Goal: Task Accomplishment & Management: Manage account settings

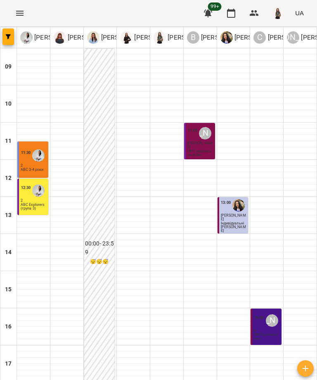
type input "**********"
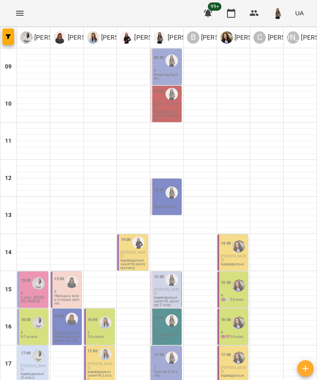
click at [160, 80] on p "Breaking Barriers" at bounding box center [167, 76] width 26 height 7
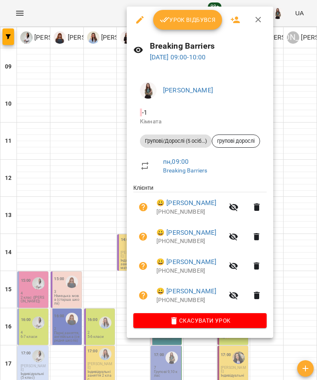
click at [185, 19] on span "Урок відбувся" at bounding box center [188, 20] width 56 height 10
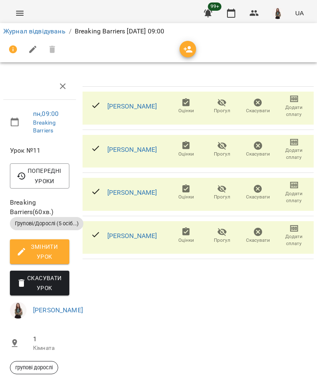
click at [224, 151] on span "Прогул" at bounding box center [222, 154] width 16 height 7
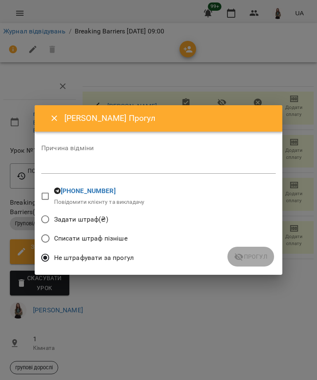
click at [119, 238] on span "Списати штраф пізніше" at bounding box center [90, 238] width 73 height 10
click at [161, 159] on div "Причина відміни *" at bounding box center [158, 161] width 234 height 33
click at [126, 169] on textarea at bounding box center [158, 166] width 234 height 7
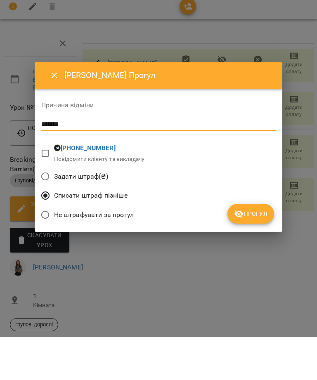
type textarea "*******"
click at [250, 252] on span "Прогул" at bounding box center [250, 257] width 33 height 10
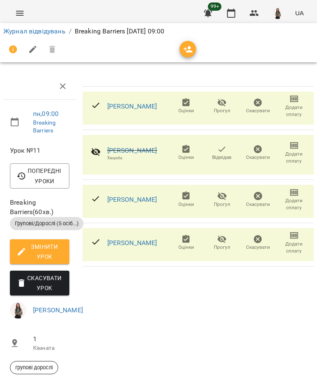
click at [139, 108] on link "Ілля Шостак" at bounding box center [132, 106] width 50 height 8
click at [153, 202] on link "Лупандіна Наталія Сергіївна" at bounding box center [132, 199] width 50 height 8
click at [154, 247] on link "Сікач Світлана Олександрівна" at bounding box center [132, 243] width 50 height 8
click at [54, 32] on link "Журнал відвідувань" at bounding box center [34, 31] width 62 height 8
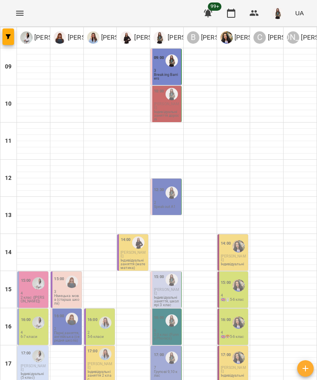
click at [170, 111] on p "Індивідуальні заняття дорослі" at bounding box center [167, 115] width 26 height 11
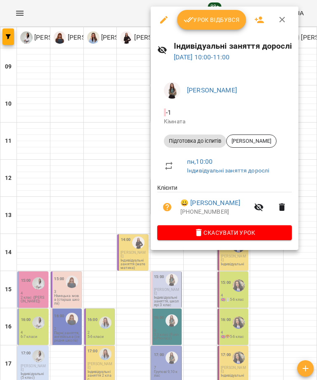
click at [202, 15] on span "Урок відбувся" at bounding box center [212, 20] width 56 height 10
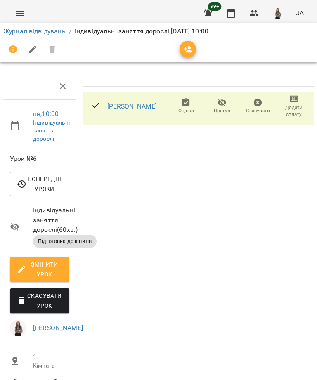
click at [286, 101] on span "Додати сплату" at bounding box center [294, 106] width 26 height 24
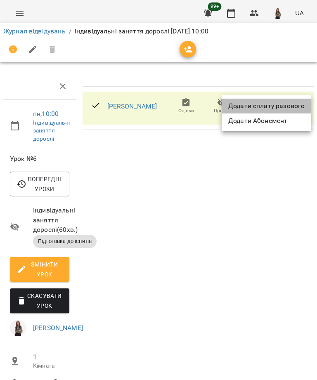
click at [294, 101] on li "Додати сплату разового" at bounding box center [265, 106] width 89 height 15
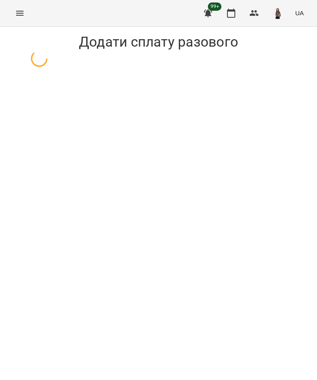
select select "**********"
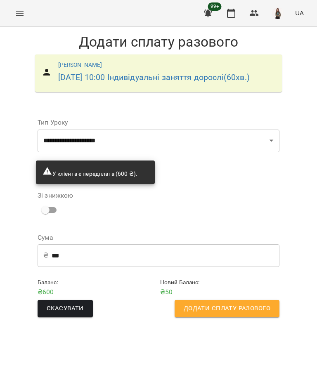
click at [88, 267] on input "***" at bounding box center [166, 255] width 228 height 23
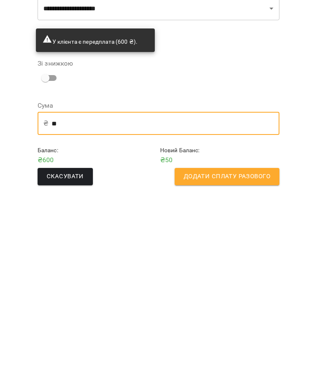
type input "*"
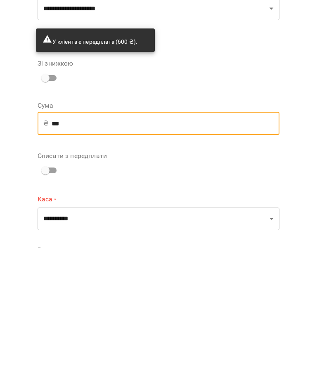
type input "***"
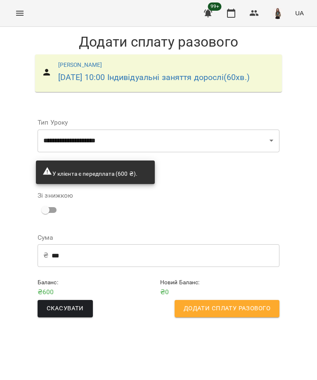
click at [259, 314] on span "Додати сплату разового" at bounding box center [227, 308] width 87 height 11
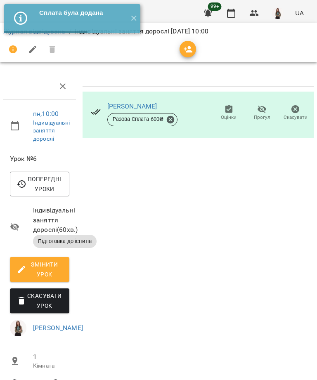
click at [137, 23] on button "✕" at bounding box center [134, 18] width 14 height 29
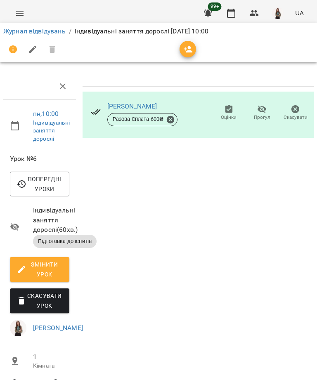
click at [45, 34] on link "Журнал відвідувань" at bounding box center [34, 31] width 62 height 8
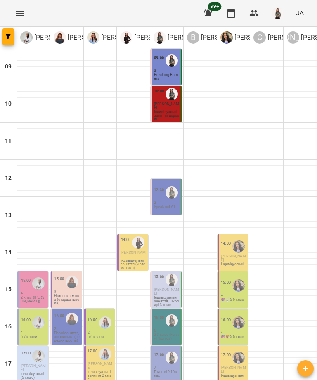
scroll to position [50, 0]
click at [158, 185] on div "12:30" at bounding box center [159, 193] width 10 height 16
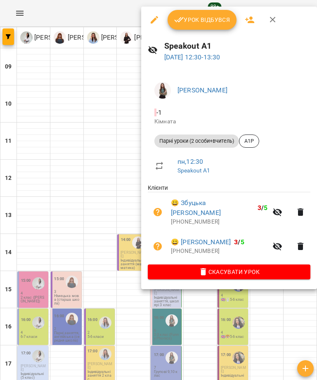
click at [208, 17] on span "Урок відбувся" at bounding box center [202, 20] width 56 height 10
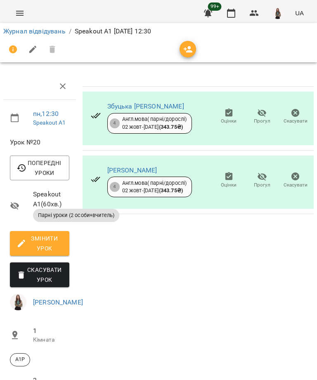
click at [53, 34] on link "Журнал відвідувань" at bounding box center [34, 31] width 62 height 8
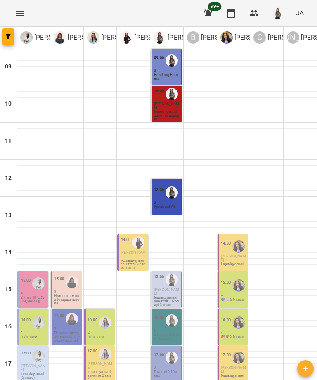
scroll to position [74, 0]
click at [130, 251] on p "Опрощенко Поліна" at bounding box center [133, 254] width 26 height 7
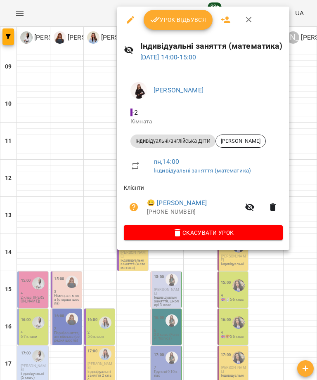
click at [182, 17] on span "Урок відбувся" at bounding box center [178, 20] width 56 height 10
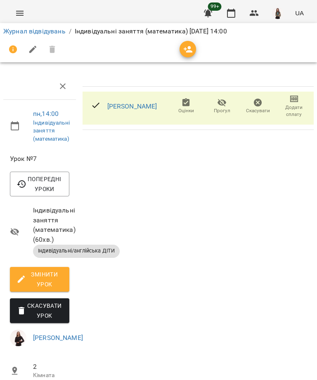
click at [132, 107] on link "Опрощенко Поліна" at bounding box center [132, 106] width 50 height 8
click at [56, 31] on link "Журнал відвідувань" at bounding box center [34, 31] width 62 height 8
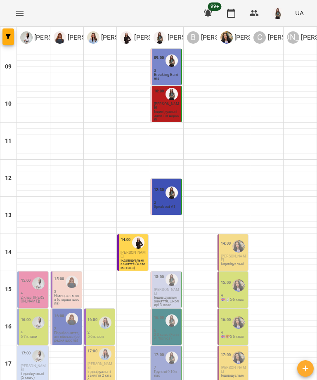
click at [231, 254] on span "Барабуля Анастасія" at bounding box center [233, 258] width 25 height 8
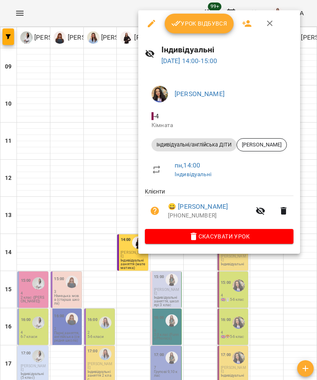
click at [211, 21] on span "Урок відбувся" at bounding box center [199, 24] width 56 height 10
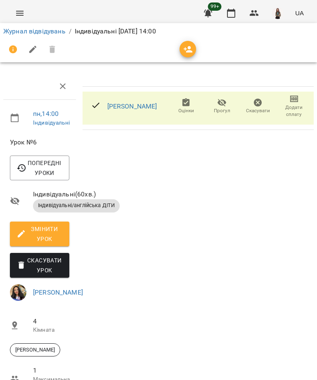
click at [147, 109] on link "Барабуля Анастасія" at bounding box center [132, 106] width 50 height 8
click at [49, 35] on link "Журнал відвідувань" at bounding box center [34, 31] width 62 height 8
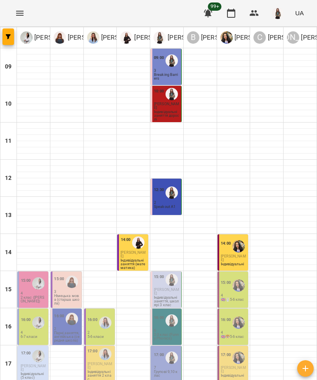
scroll to position [28, 0]
click at [34, 296] on p "2 клас (Оля)" at bounding box center [34, 299] width 26 height 7
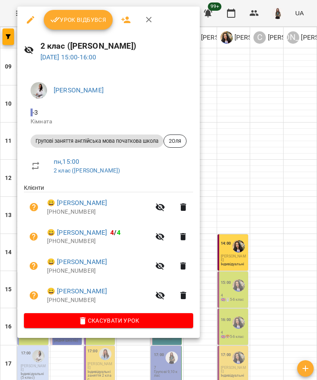
click at [86, 26] on button "Урок відбувся" at bounding box center [78, 20] width 69 height 20
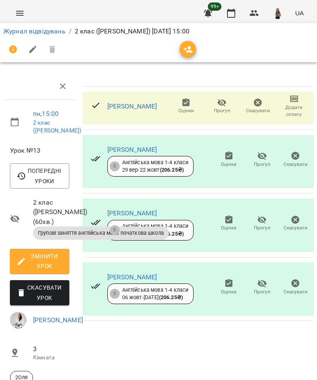
click at [123, 109] on link "Вергун Марк" at bounding box center [132, 106] width 50 height 8
click at [55, 31] on link "Журнал відвідувань" at bounding box center [34, 31] width 62 height 8
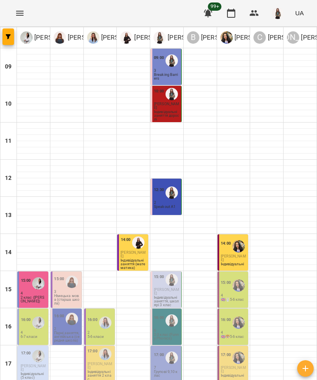
scroll to position [73, 0]
click at [64, 294] on p "Німецька мова (старша школа)" at bounding box center [67, 299] width 26 height 11
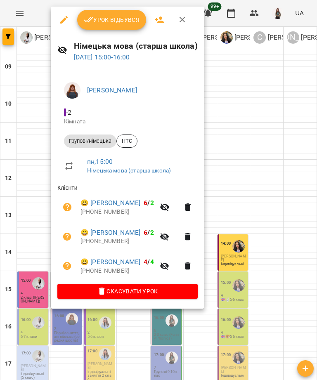
click at [125, 19] on span "Урок відбувся" at bounding box center [112, 20] width 56 height 10
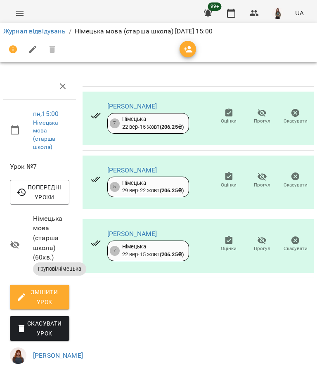
click at [58, 32] on link "Журнал відвідувань" at bounding box center [34, 31] width 62 height 8
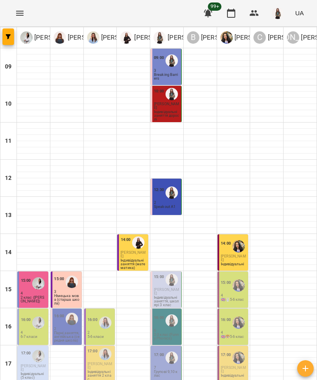
click at [175, 290] on span "Резніков Даніїл Андрійович" at bounding box center [166, 291] width 25 height 8
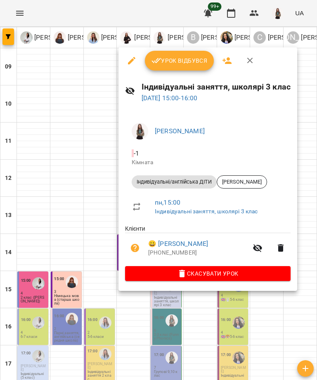
click at [191, 59] on span "Урок відбувся" at bounding box center [179, 61] width 56 height 10
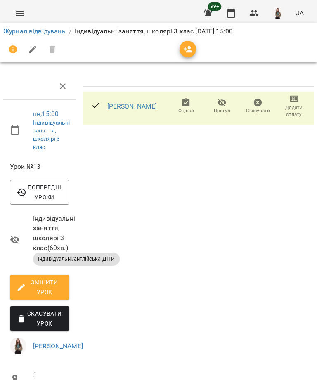
click at [157, 106] on link "Резніков Даніїл Андрійович" at bounding box center [132, 106] width 50 height 8
click at [54, 33] on link "Журнал відвідувань" at bounding box center [34, 31] width 62 height 8
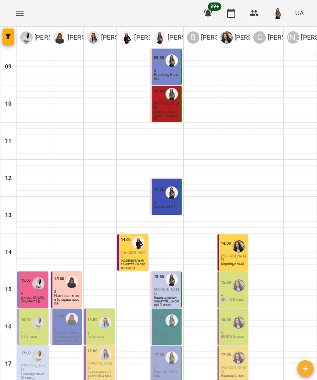
scroll to position [73, 0]
click at [233, 298] on p "🇬🇧🐰5-6 клас" at bounding box center [233, 300] width 24 height 4
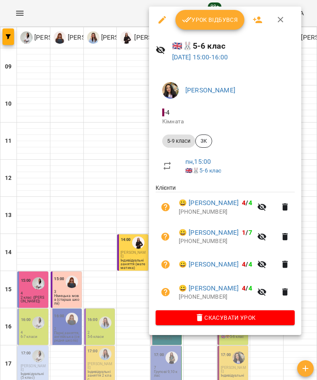
click at [217, 20] on span "Урок відбувся" at bounding box center [210, 20] width 56 height 10
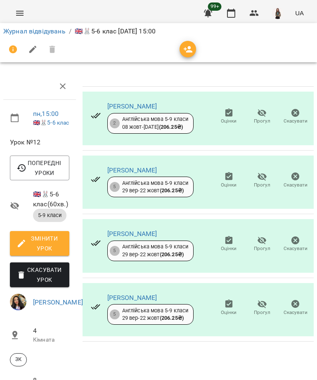
click at [54, 32] on link "Журнал відвідувань" at bounding box center [34, 31] width 62 height 8
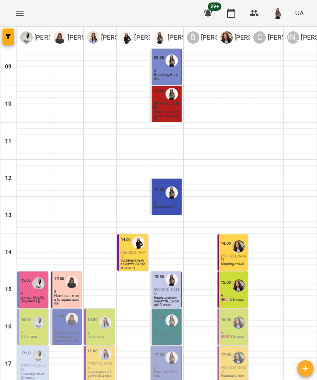
scroll to position [74, 0]
click at [33, 308] on div "16:00 4 6-7 класи" at bounding box center [32, 326] width 31 height 36
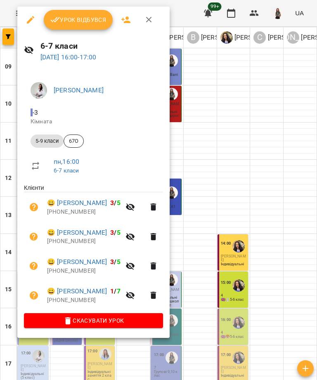
click at [94, 23] on span "Урок відбувся" at bounding box center [78, 20] width 56 height 10
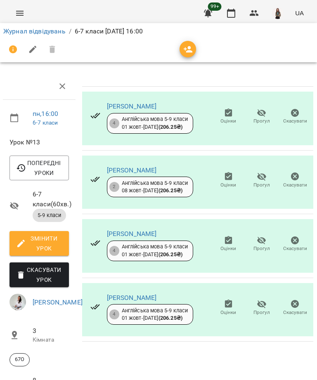
scroll to position [0, 0]
click at [49, 33] on link "Журнал відвідувань" at bounding box center [34, 31] width 62 height 8
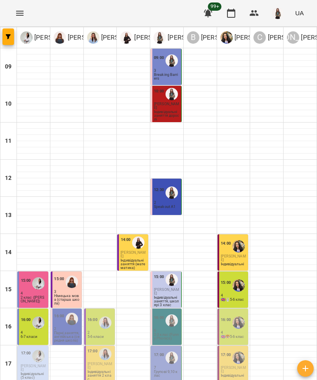
scroll to position [45, 0]
click at [59, 331] on p "Парні заняття, англійська (середня школа)" at bounding box center [67, 336] width 26 height 11
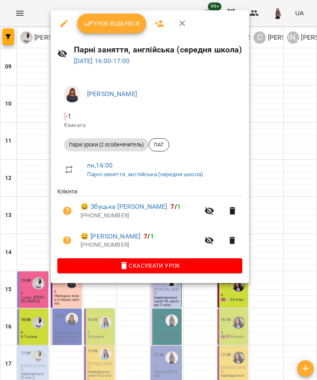
click at [130, 23] on span "Урок відбувся" at bounding box center [112, 24] width 56 height 10
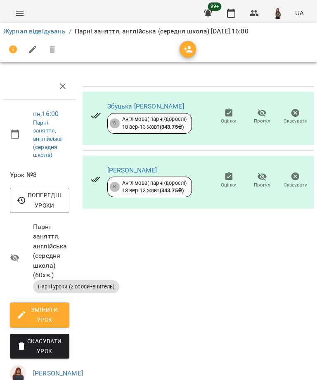
click at [50, 34] on link "Журнал відвідувань" at bounding box center [34, 31] width 62 height 8
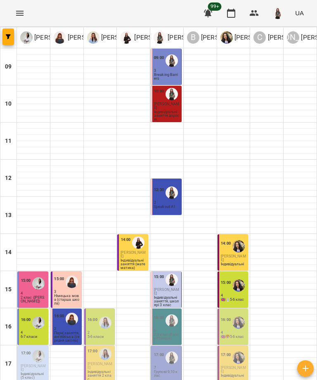
scroll to position [75, 0]
click at [97, 335] on p "5-6 класи" at bounding box center [95, 337] width 16 height 4
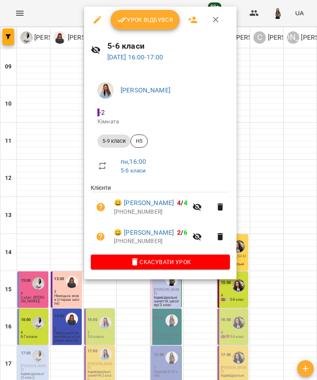
click at [152, 22] on span "Урок відбувся" at bounding box center [145, 20] width 56 height 10
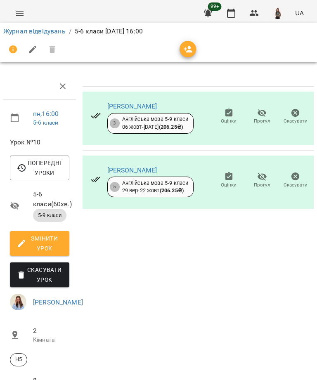
click at [53, 33] on link "Журнал відвідувань" at bounding box center [34, 31] width 62 height 8
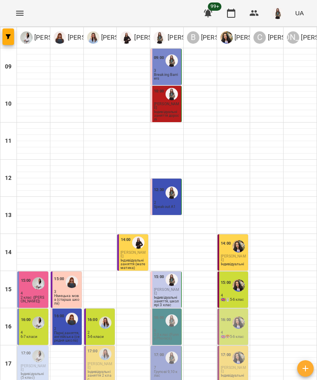
scroll to position [58, 0]
click at [169, 333] on p "2-3 клас (Funny Phonics)" at bounding box center [167, 336] width 26 height 7
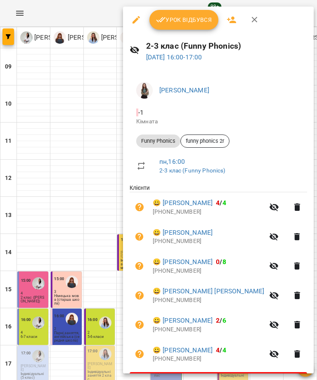
click at [195, 20] on span "Урок відбувся" at bounding box center [184, 20] width 56 height 10
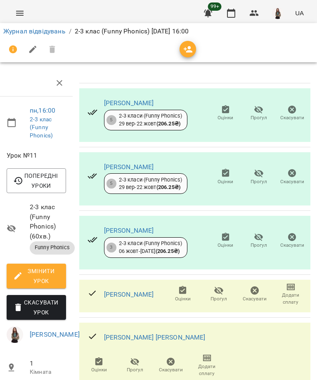
scroll to position [177, 3]
click at [180, 333] on link "Шутенков Марк Сергійович" at bounding box center [154, 337] width 101 height 8
click at [51, 30] on link "Журнал відвідувань" at bounding box center [34, 31] width 62 height 8
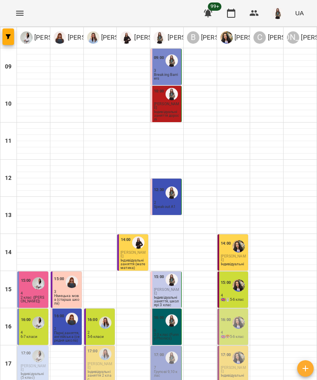
scroll to position [122, 0]
click at [32, 296] on p "2 клас (Оля)" at bounding box center [34, 299] width 26 height 7
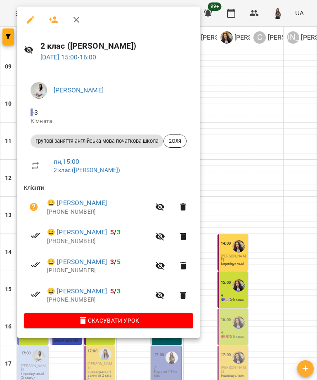
click at [83, 198] on link "😀 Вергун Марк" at bounding box center [77, 203] width 60 height 10
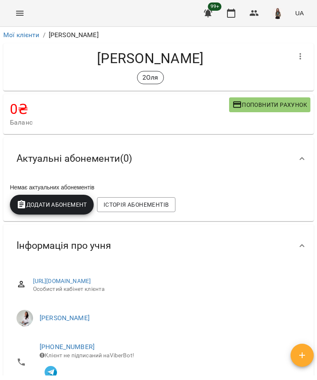
click at [56, 201] on span "Додати Абонемент" at bounding box center [51, 205] width 71 height 10
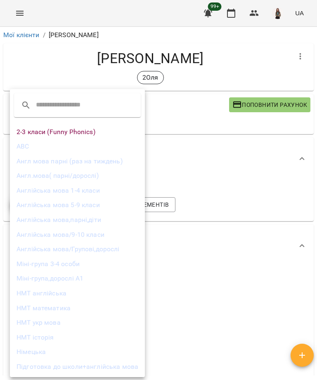
click at [274, 197] on div at bounding box center [158, 190] width 317 height 380
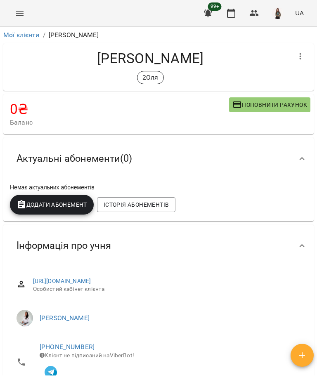
click at [150, 204] on span "Історія абонементів" at bounding box center [136, 205] width 65 height 10
click at [78, 200] on span "Додати Абонемент" at bounding box center [51, 205] width 71 height 10
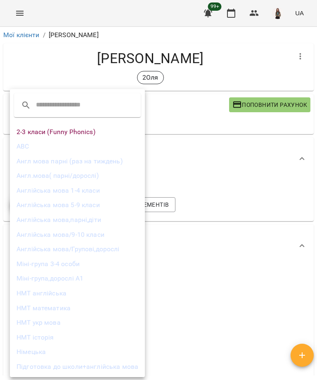
click at [102, 192] on li "Англійська мова 1-4 класи" at bounding box center [77, 190] width 135 height 15
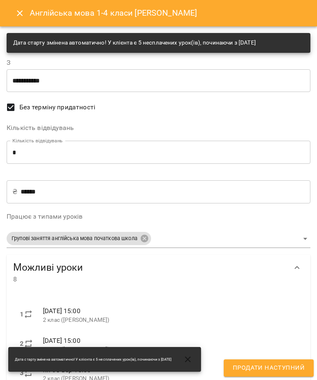
click at [151, 73] on input "**********" at bounding box center [159, 80] width 304 height 23
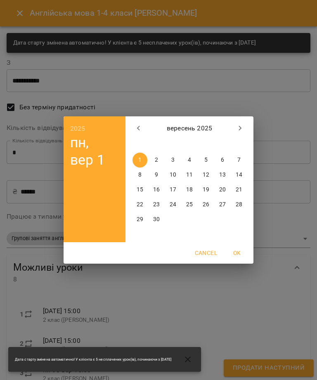
click at [239, 125] on icon "button" at bounding box center [240, 128] width 10 height 10
click at [174, 174] on p "8" at bounding box center [172, 175] width 3 height 8
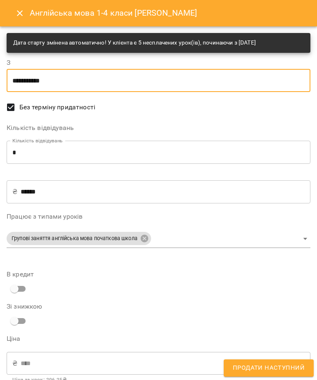
type input "**********"
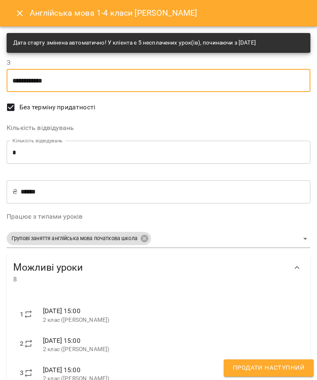
click at [55, 101] on label "Без терміну придатності" at bounding box center [152, 107] width 301 height 17
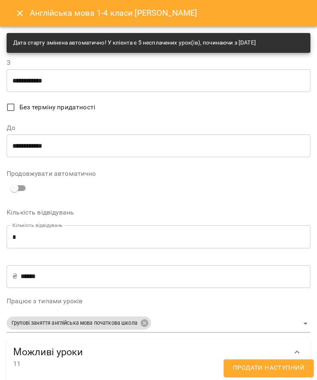
click at [125, 142] on input "**********" at bounding box center [159, 145] width 304 height 23
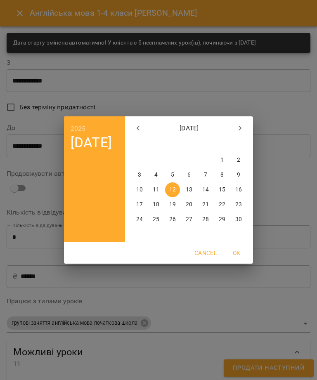
click at [139, 123] on icon "button" at bounding box center [138, 128] width 10 height 10
click at [243, 127] on icon "button" at bounding box center [240, 128] width 10 height 10
click at [139, 171] on p "3" at bounding box center [139, 175] width 3 height 8
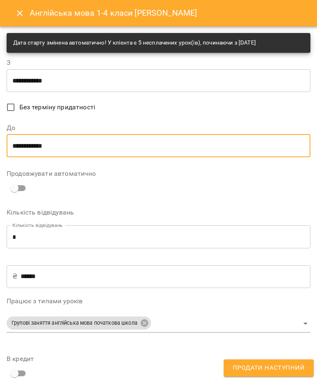
type input "**********"
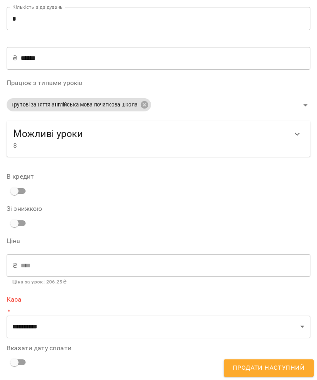
scroll to position [218, 0]
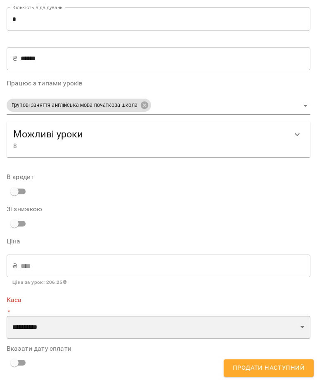
click at [84, 327] on select "**********" at bounding box center [159, 326] width 304 height 23
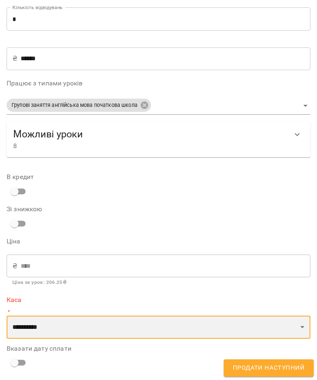
select select "****"
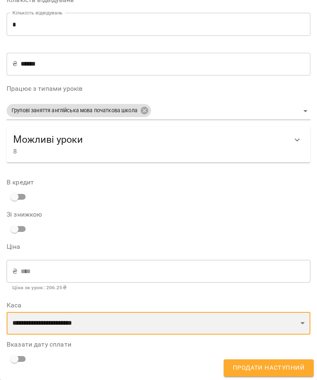
scroll to position [209, 0]
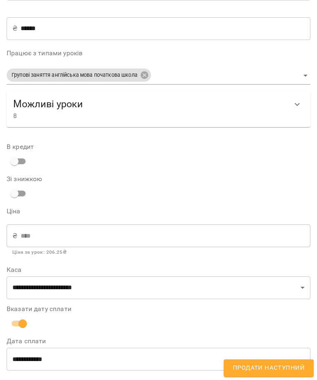
click at [289, 364] on span "Продати наступний" at bounding box center [269, 367] width 72 height 11
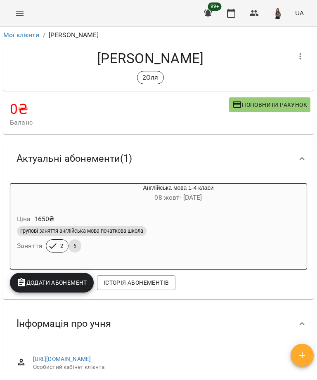
scroll to position [-1, 0]
click at [23, 14] on icon "Menu" at bounding box center [20, 13] width 10 height 10
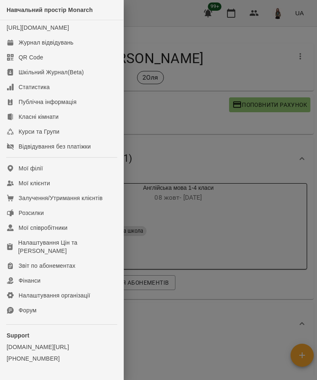
scroll to position [0, 0]
click at [63, 50] on link "Журнал відвідувань" at bounding box center [61, 42] width 123 height 15
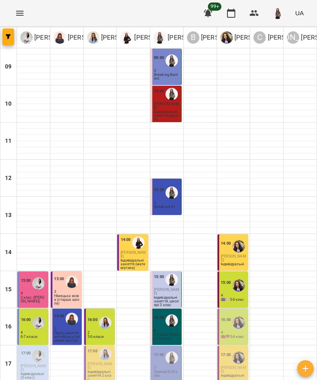
scroll to position [60, 0]
click at [234, 335] on p "🇬🇧🐯5-6 клас" at bounding box center [233, 337] width 24 height 4
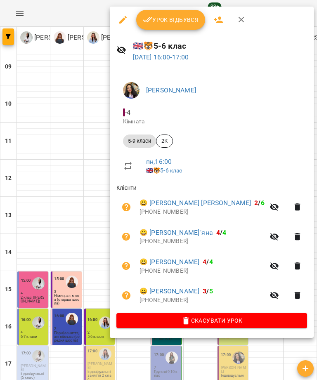
click at [170, 26] on button "Урок відбувся" at bounding box center [170, 20] width 69 height 20
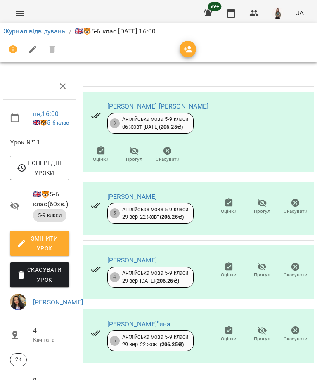
click at [50, 32] on link "Журнал відвідувань" at bounding box center [34, 31] width 62 height 8
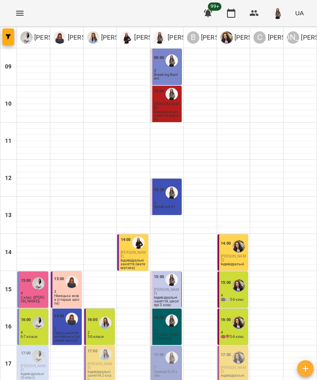
scroll to position [52, 0]
click at [239, 335] on p "🇬🇧🐯5-6 клас" at bounding box center [233, 337] width 24 height 4
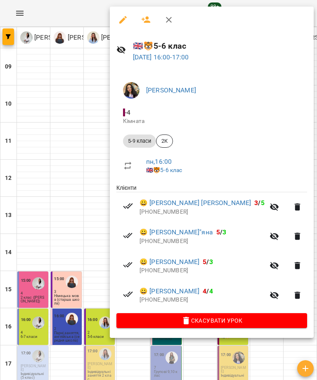
click at [184, 296] on link "😀 Щирський Андрій" at bounding box center [169, 291] width 60 height 10
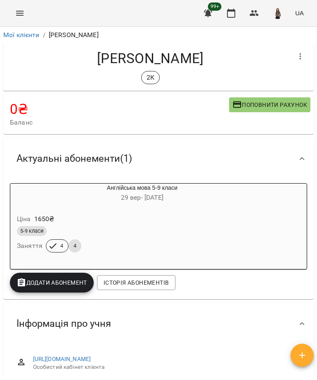
click at [34, 33] on link "Мої клієнти" at bounding box center [21, 35] width 36 height 8
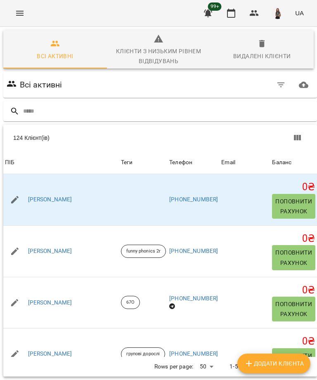
click at [21, 9] on icon "Menu" at bounding box center [20, 13] width 10 height 10
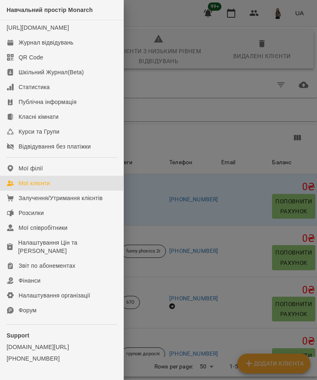
click at [88, 50] on link "Журнал відвідувань" at bounding box center [61, 42] width 123 height 15
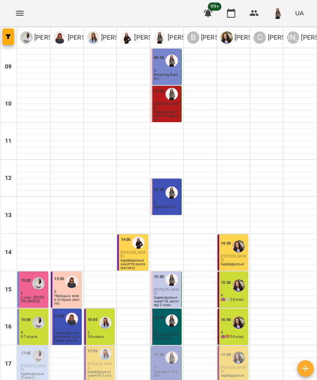
scroll to position [89, 0]
click at [30, 372] on p "Індивідуальні (5 клас)" at bounding box center [34, 375] width 26 height 7
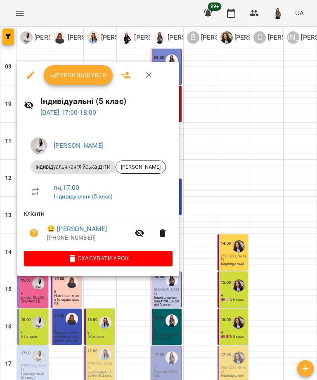
click at [82, 76] on span "Урок відбувся" at bounding box center [78, 75] width 56 height 10
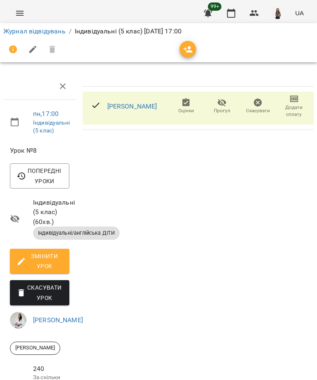
click at [144, 107] on link "Пасєка Анастасія" at bounding box center [132, 106] width 50 height 8
click at [51, 33] on link "Журнал відвідувань" at bounding box center [34, 31] width 62 height 8
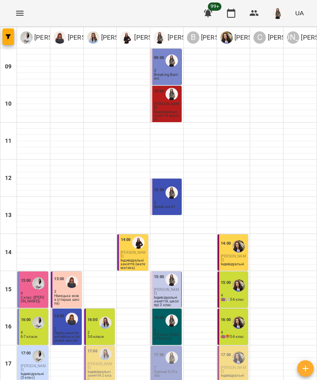
scroll to position [119, 0]
click at [93, 370] on p "Індивідуальні заняття 2 клас" at bounding box center [100, 375] width 26 height 11
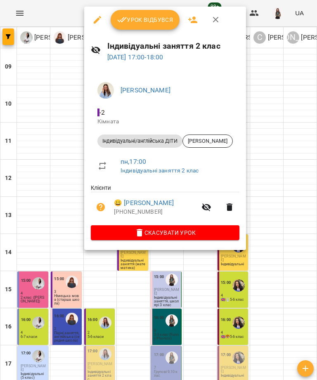
click at [148, 25] on button "Урок відбувся" at bounding box center [145, 20] width 69 height 20
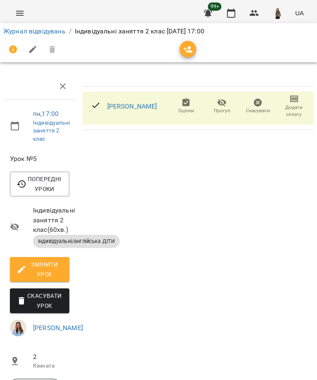
click at [141, 108] on link "Уроднич Матвій Дмитрович" at bounding box center [132, 106] width 50 height 8
click at [48, 33] on link "Журнал відвідувань" at bounding box center [34, 31] width 62 height 8
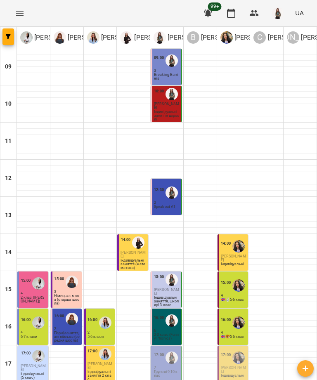
scroll to position [122, 0]
click at [162, 370] on p "Групові 9,10 клас" at bounding box center [167, 373] width 26 height 7
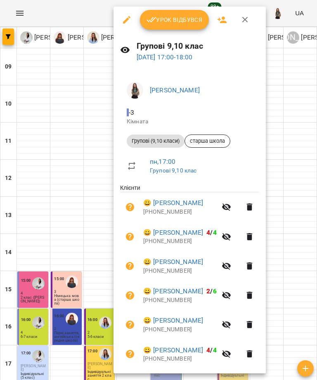
click at [188, 21] on span "Урок відбувся" at bounding box center [174, 20] width 56 height 10
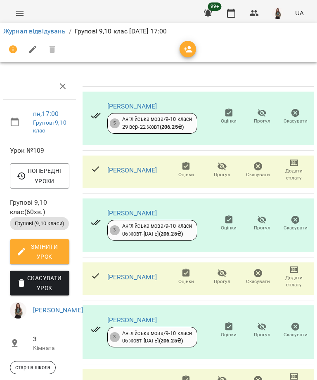
click at [214, 178] on span "Прогул" at bounding box center [222, 174] width 16 height 7
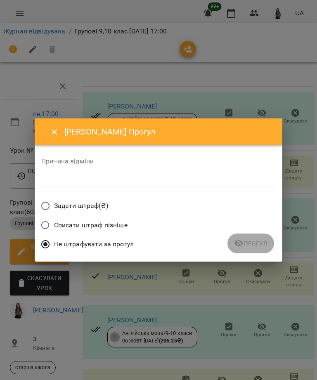
click at [192, 180] on textarea at bounding box center [158, 180] width 234 height 7
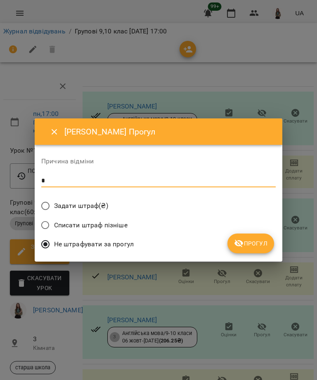
type textarea "*"
click at [256, 239] on span "Прогул" at bounding box center [250, 243] width 33 height 10
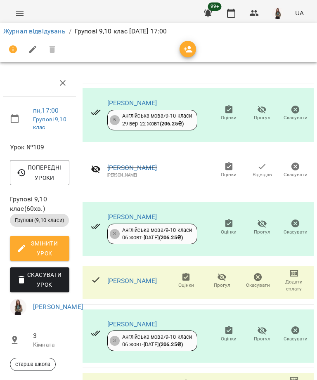
scroll to position [209, 0]
click at [154, 379] on link "[PERSON_NAME]" at bounding box center [132, 388] width 50 height 8
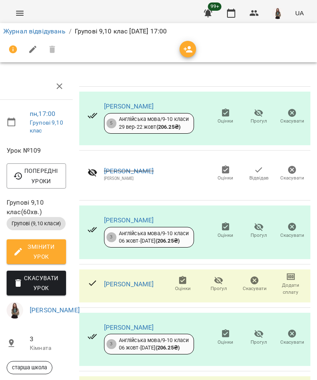
scroll to position [0, 3]
click at [38, 33] on link "Журнал відвідувань" at bounding box center [34, 31] width 62 height 8
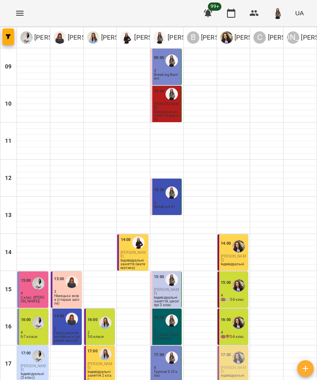
scroll to position [82, 0]
click at [236, 374] on p "Індивідуальні" at bounding box center [232, 376] width 23 height 4
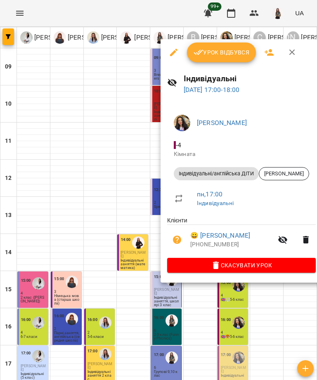
click at [226, 54] on span "Урок відбувся" at bounding box center [221, 52] width 56 height 10
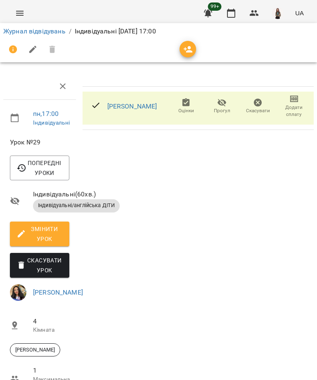
click at [122, 108] on link "Сизов Ерік" at bounding box center [132, 106] width 50 height 8
click at [59, 31] on link "Журнал відвідувань" at bounding box center [34, 31] width 62 height 8
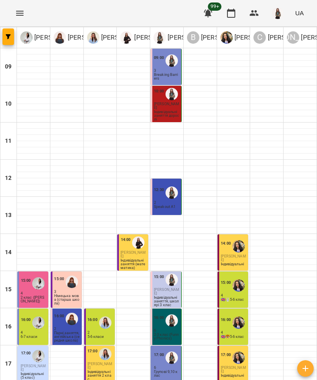
scroll to position [122, 0]
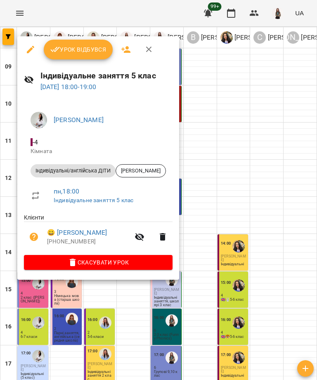
click at [94, 45] on span "Урок відбувся" at bounding box center [78, 50] width 56 height 10
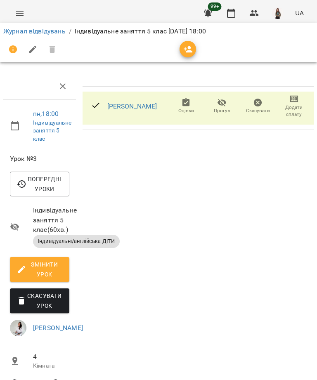
click at [130, 107] on link "Горич Єгор Андрійович" at bounding box center [132, 106] width 50 height 8
click at [55, 34] on link "Журнал відвідувань" at bounding box center [34, 31] width 62 height 8
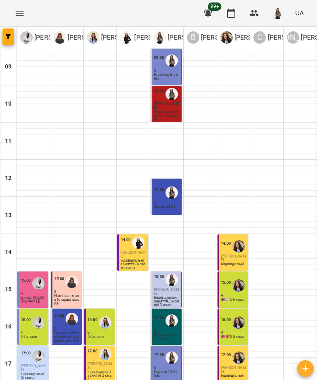
scroll to position [122, 0]
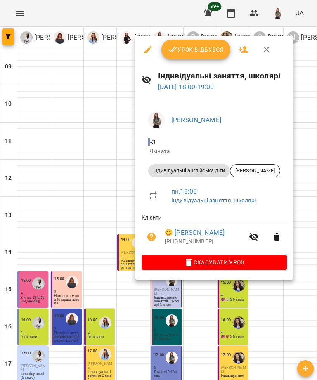
click at [193, 56] on button "Урок відбувся" at bounding box center [195, 50] width 69 height 20
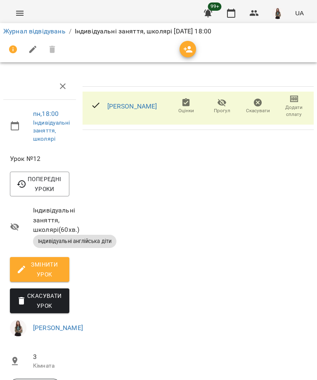
click at [151, 109] on link "Подолянко Святослав" at bounding box center [132, 106] width 50 height 8
click at [52, 31] on link "Журнал відвідувань" at bounding box center [34, 31] width 62 height 8
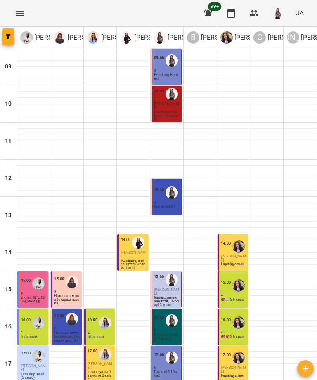
scroll to position [122, 0]
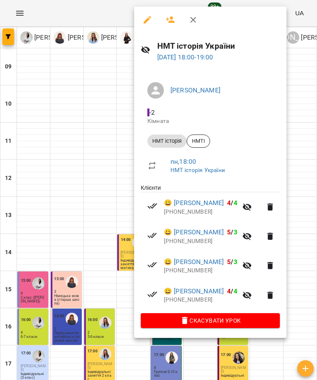
click at [189, 21] on icon "button" at bounding box center [193, 20] width 10 height 10
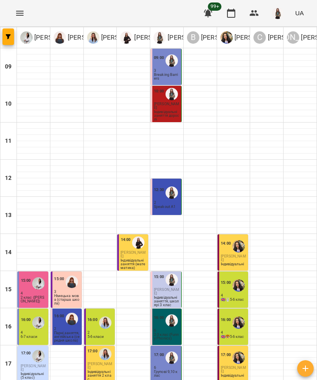
scroll to position [0, 0]
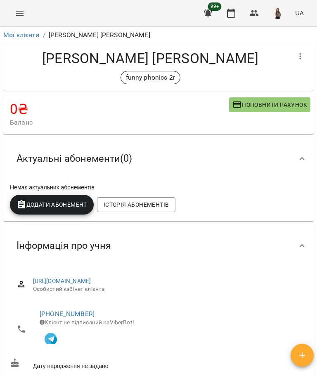
click at [157, 205] on span "Історія абонементів" at bounding box center [136, 205] width 65 height 10
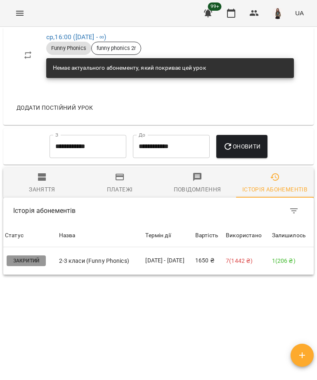
scroll to position [608, 0]
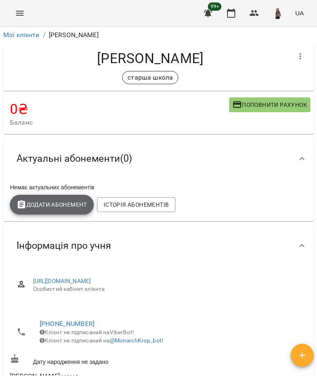
click at [57, 205] on span "Додати Абонемент" at bounding box center [51, 205] width 71 height 10
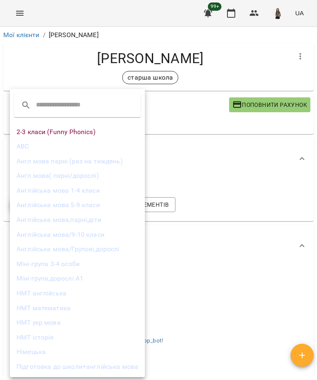
click at [103, 233] on li "Англійська мова/9-10 класи" at bounding box center [77, 234] width 135 height 15
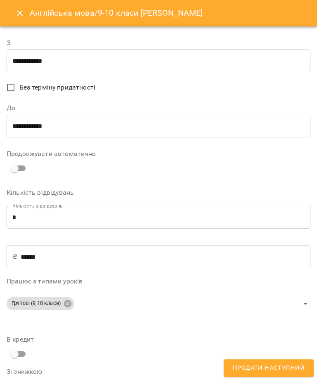
type input "**********"
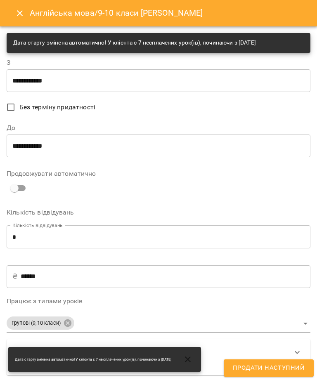
click at [23, 14] on icon "Close" at bounding box center [20, 13] width 10 height 10
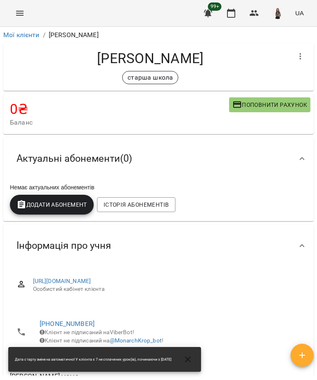
click at [160, 202] on span "Історія абонементів" at bounding box center [136, 205] width 65 height 10
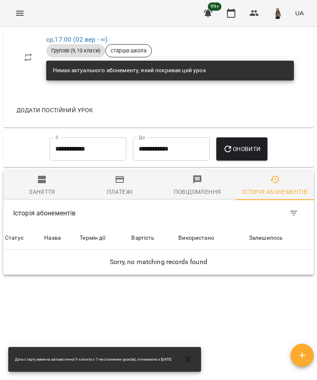
scroll to position [629, 0]
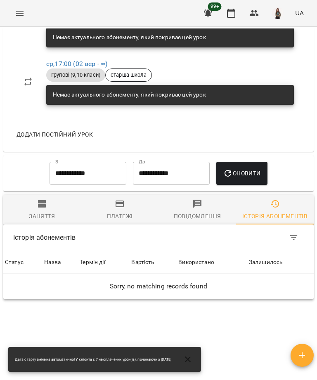
click at [88, 162] on input "**********" at bounding box center [87, 173] width 77 height 23
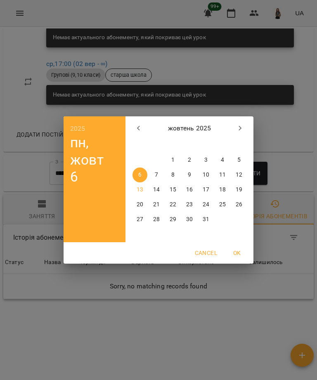
click at [144, 125] on button "button" at bounding box center [139, 128] width 20 height 20
click at [142, 161] on span "1" at bounding box center [139, 160] width 15 height 8
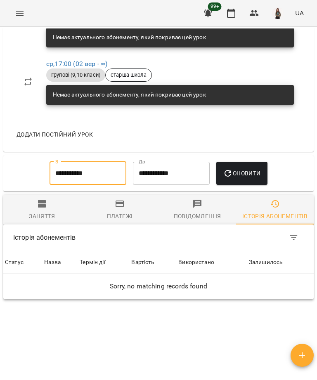
type input "**********"
click at [248, 168] on span "Оновити" at bounding box center [242, 173] width 38 height 10
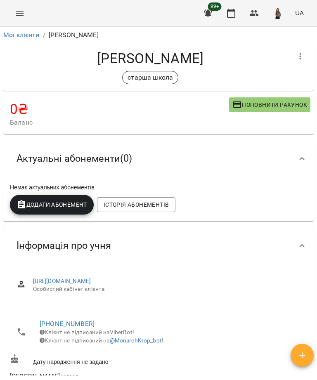
scroll to position [0, 0]
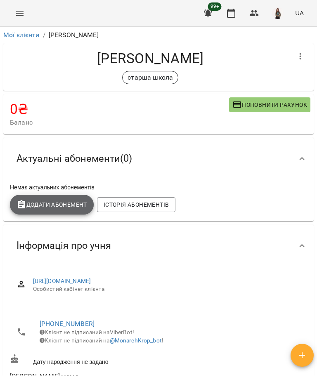
click at [64, 200] on span "Додати Абонемент" at bounding box center [51, 205] width 71 height 10
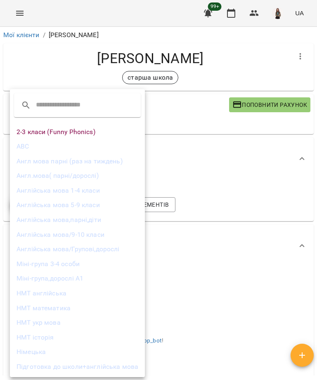
click at [106, 233] on li "Англійська мова/9-10 класи" at bounding box center [77, 234] width 135 height 15
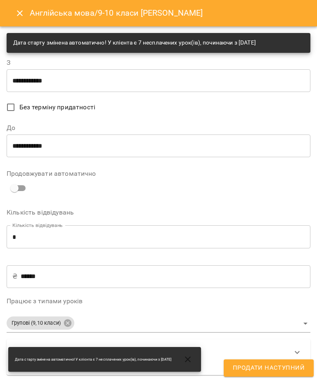
click at [49, 80] on input "**********" at bounding box center [159, 80] width 304 height 23
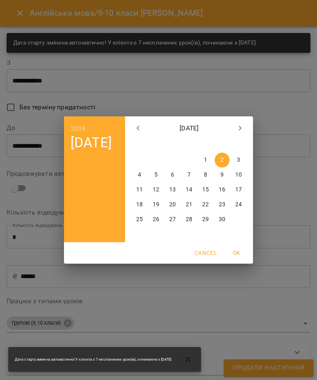
click at [236, 123] on icon "button" at bounding box center [240, 128] width 10 height 10
click at [238, 129] on icon "button" at bounding box center [240, 128] width 10 height 10
click at [240, 128] on icon "button" at bounding box center [240, 128] width 10 height 10
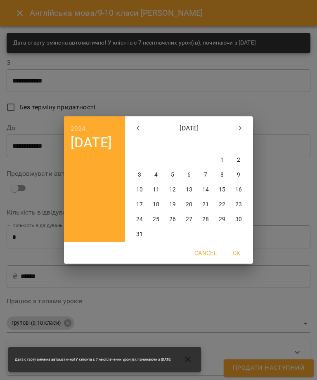
click at [240, 127] on icon "button" at bounding box center [239, 128] width 3 height 5
click at [244, 126] on icon "button" at bounding box center [240, 128] width 10 height 10
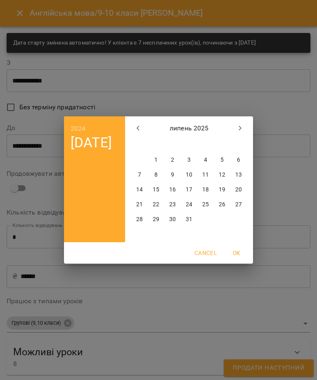
click at [238, 128] on icon "button" at bounding box center [240, 128] width 10 height 10
click at [244, 130] on icon "button" at bounding box center [240, 128] width 10 height 10
click at [144, 221] on span "29" at bounding box center [139, 219] width 15 height 8
type input "**********"
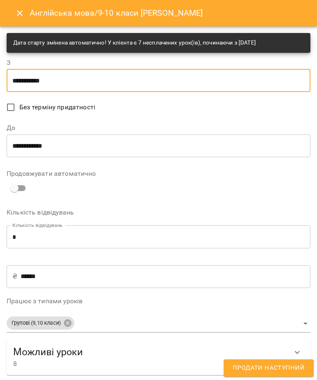
click at [70, 142] on input "**********" at bounding box center [159, 145] width 304 height 23
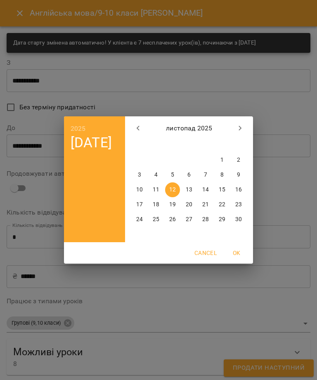
click at [130, 131] on button "button" at bounding box center [138, 128] width 20 height 20
click at [137, 130] on icon "button" at bounding box center [138, 128] width 10 height 10
click at [239, 124] on icon "button" at bounding box center [240, 128] width 10 height 10
click at [178, 203] on span "22" at bounding box center [172, 204] width 15 height 8
type input "**********"
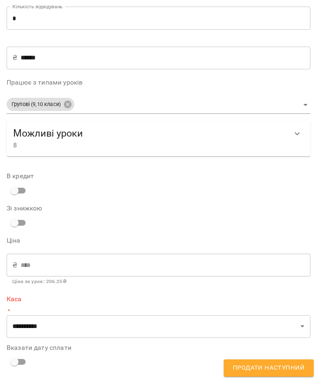
scroll to position [218, 0]
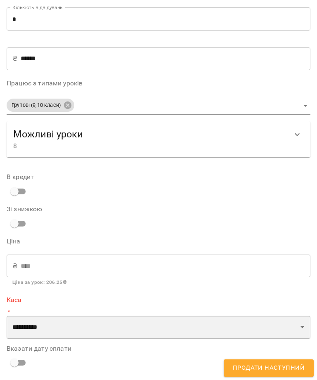
click at [71, 325] on select "**********" at bounding box center [159, 326] width 304 height 23
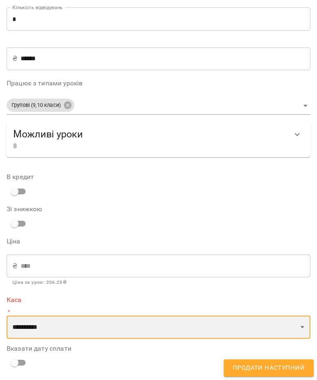
select select "****"
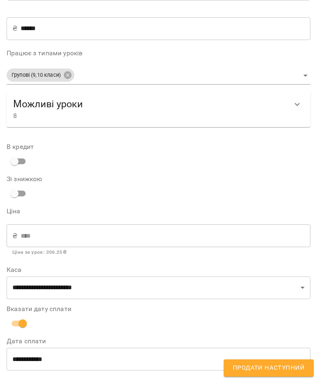
scroll to position [247, 0]
click at [55, 355] on input "**********" at bounding box center [159, 359] width 304 height 23
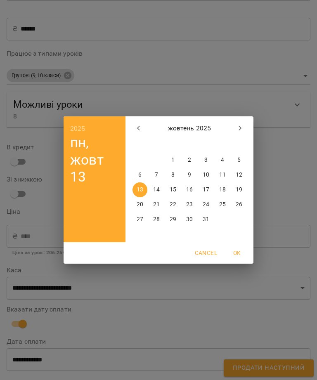
click at [207, 176] on p "10" at bounding box center [205, 175] width 7 height 8
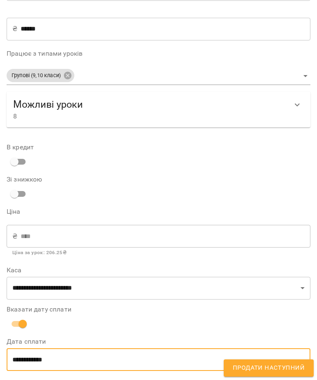
type input "**********"
click at [289, 365] on span "Продати наступний" at bounding box center [269, 367] width 72 height 11
